Goal: Task Accomplishment & Management: Use online tool/utility

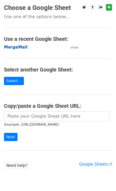
click at [22, 49] on strong "MergeMail" at bounding box center [16, 47] width 24 height 5
click at [21, 48] on strong "MergeMail" at bounding box center [16, 47] width 24 height 5
click at [20, 47] on strong "MergeMail" at bounding box center [16, 47] width 24 height 5
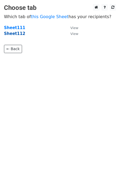
click at [13, 33] on strong "Sheet112" at bounding box center [14, 33] width 21 height 5
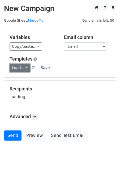
click at [19, 68] on link "Load..." at bounding box center [20, 68] width 20 height 8
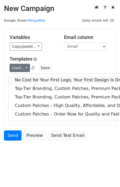
click at [33, 80] on link "No Cost for Your First Logo, Your First Design Is On Us!" at bounding box center [86, 80] width 155 height 9
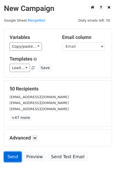
click at [13, 159] on link "Send" at bounding box center [13, 156] width 18 height 10
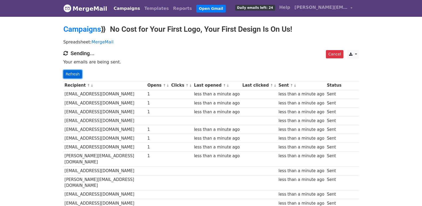
click at [69, 74] on link "Refresh" at bounding box center [72, 74] width 19 height 8
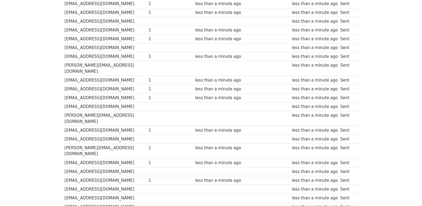
scroll to position [370, 0]
